Goal: Task Accomplishment & Management: Manage account settings

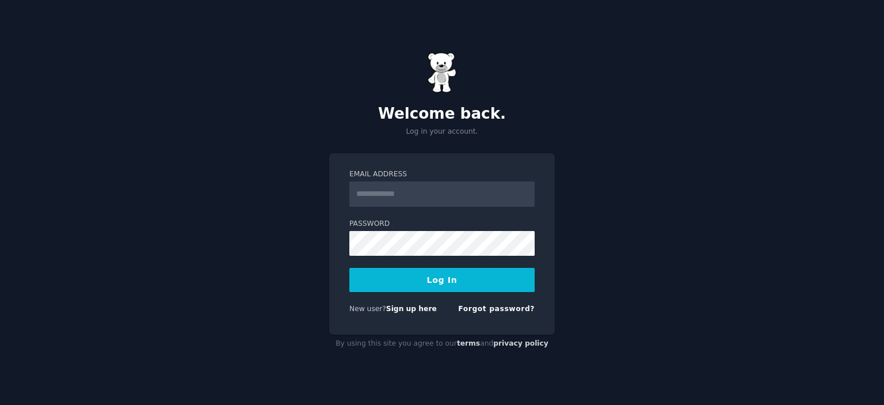
click at [428, 202] on input "Email Address" at bounding box center [441, 193] width 185 height 25
click at [453, 196] on input "**********" at bounding box center [441, 193] width 185 height 25
type input "**********"
click at [447, 279] on button "Log In" at bounding box center [441, 280] width 185 height 24
